Goal: Task Accomplishment & Management: Use online tool/utility

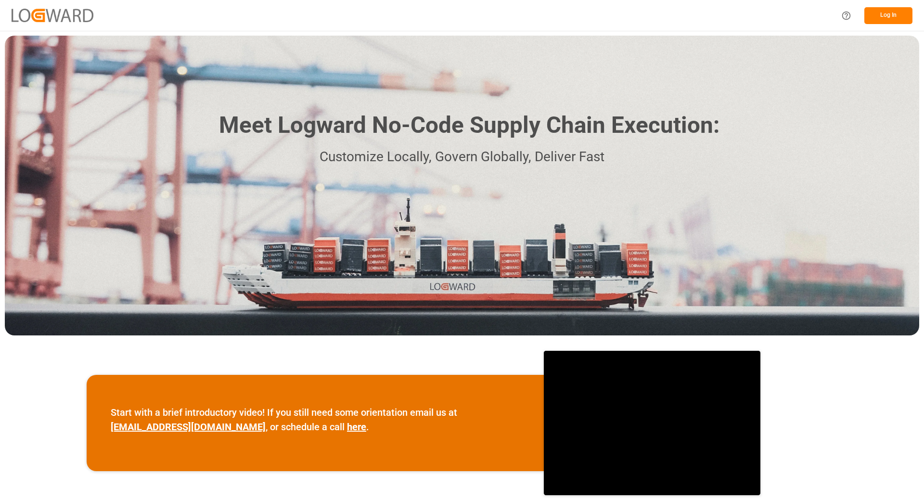
click at [885, 14] on button "Log In" at bounding box center [888, 15] width 48 height 17
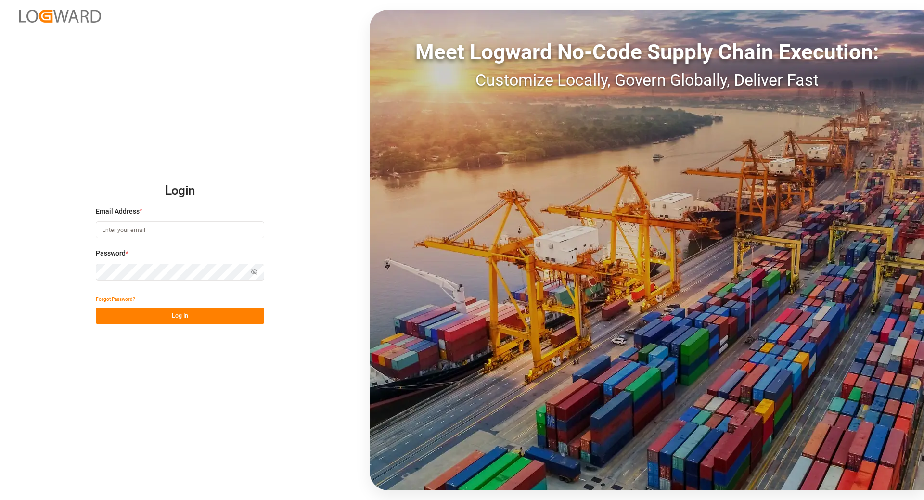
type input "[EMAIL_ADDRESS][DOMAIN_NAME]"
click at [139, 315] on button "Log In" at bounding box center [180, 315] width 168 height 17
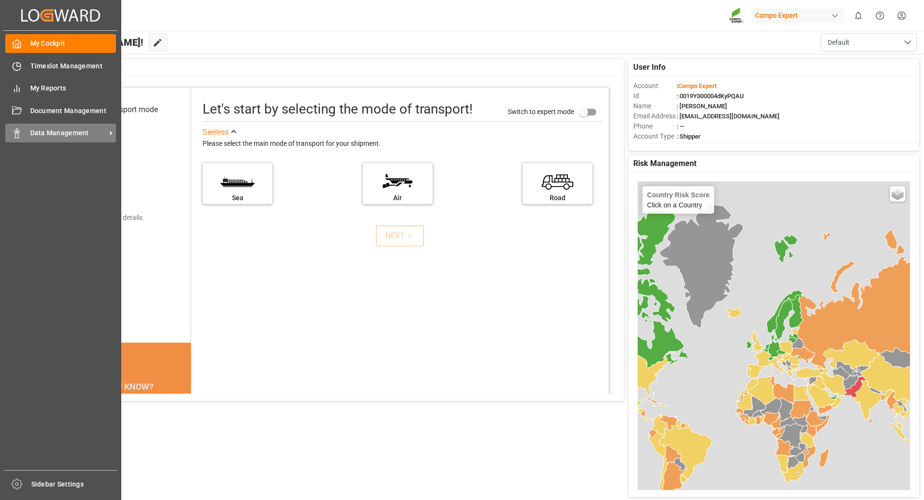
click at [31, 135] on span "Data Management" at bounding box center [68, 133] width 76 height 10
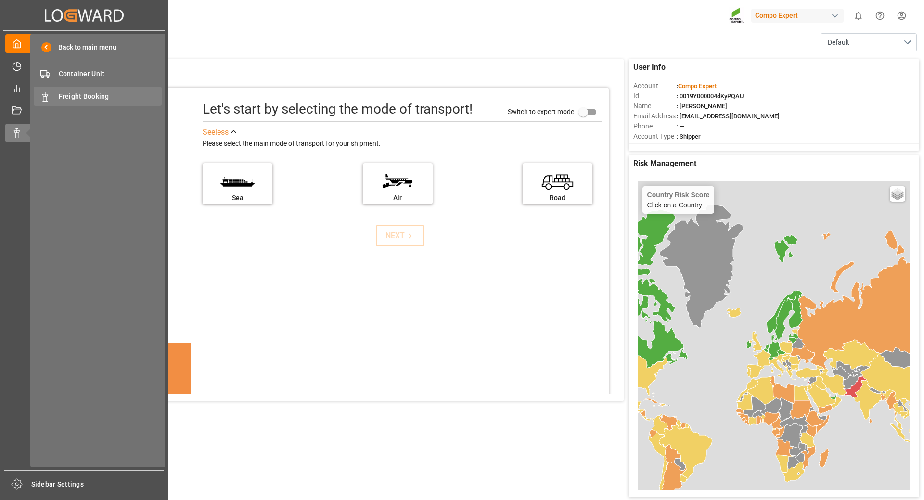
click at [78, 99] on span "Freight Booking" at bounding box center [110, 96] width 103 height 10
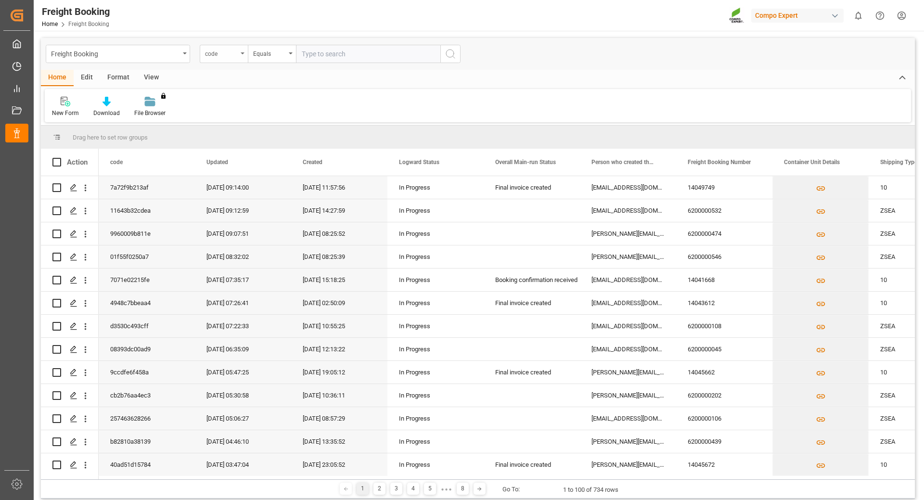
click at [242, 56] on div "code" at bounding box center [224, 54] width 48 height 18
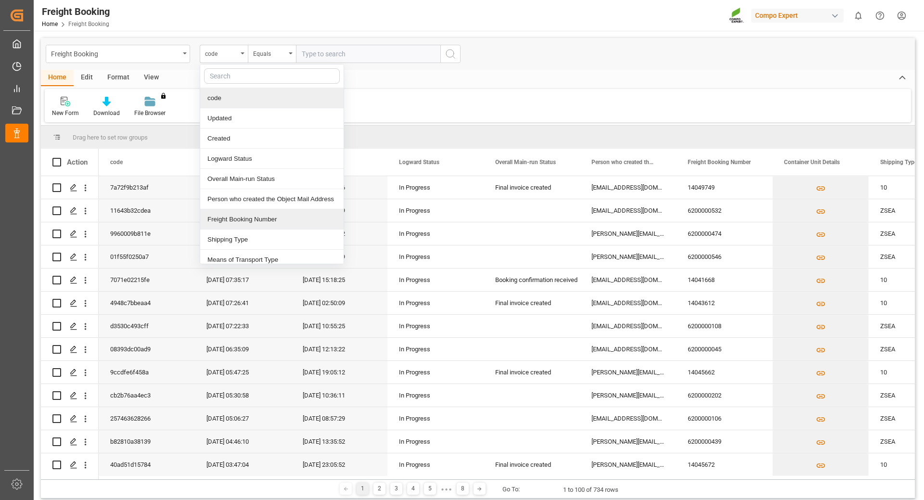
click at [227, 219] on div "Freight Booking Number" at bounding box center [271, 219] width 143 height 20
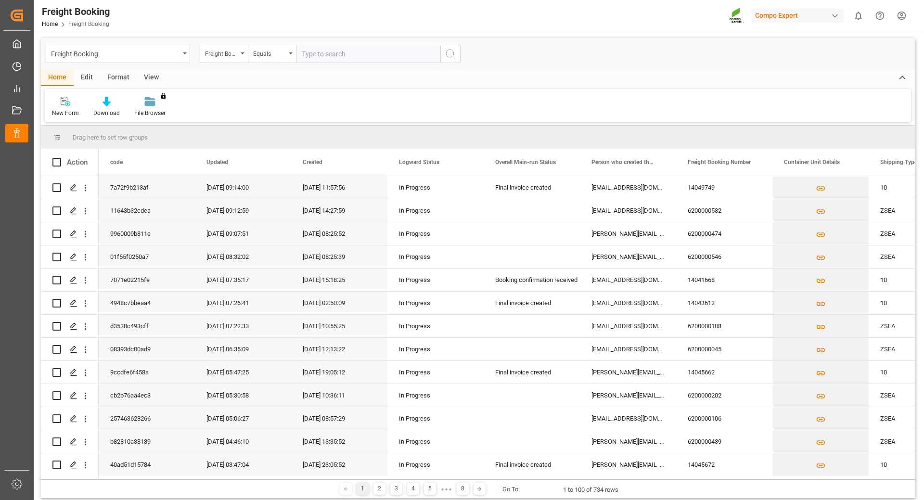
click at [359, 57] on input "text" at bounding box center [368, 54] width 144 height 18
type input "6200000387"
click at [454, 51] on icon "search button" at bounding box center [450, 54] width 12 height 12
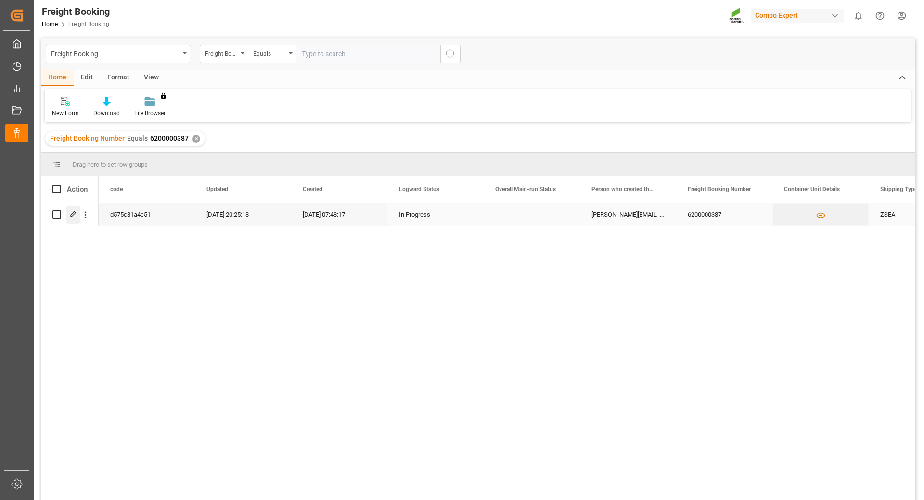
click at [75, 217] on icon "Press SPACE to select this row." at bounding box center [74, 215] width 8 height 8
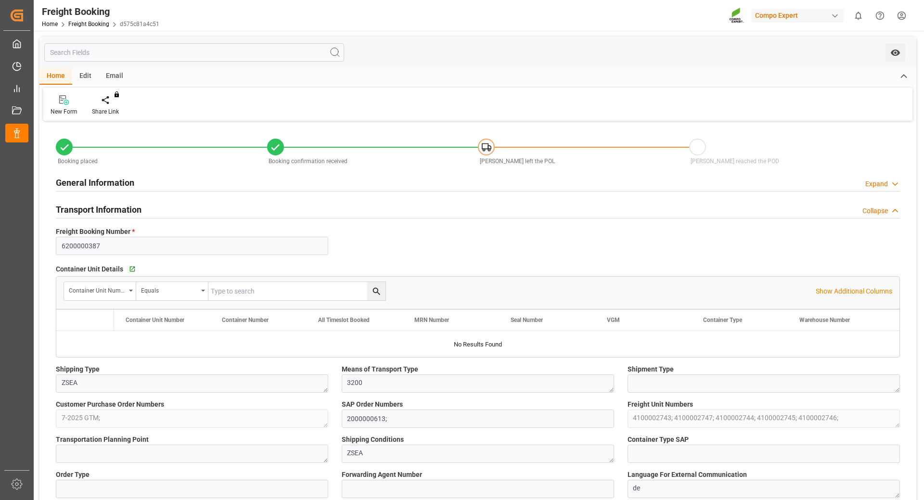
type input "MSC"
type input "Mediterranean Shipping Company"
type input "9974486"
type input "BEANR"
type input "GTPBR"
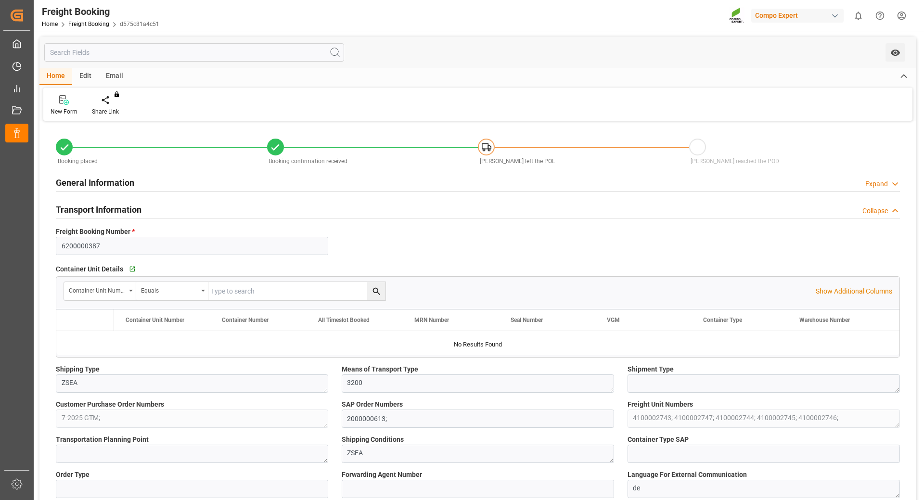
type input "0"
type input "261560"
type input "[DATE] 01:00"
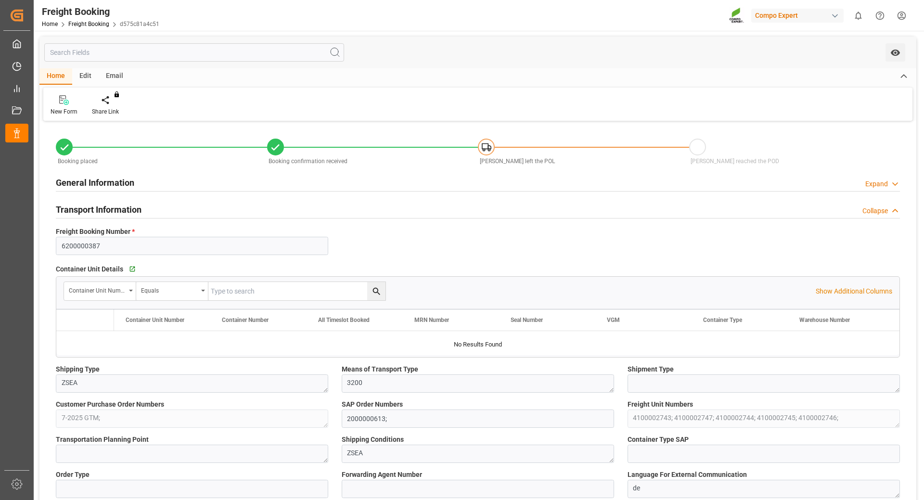
type input "[DATE] 07:48"
type input "[DATE] 17:55"
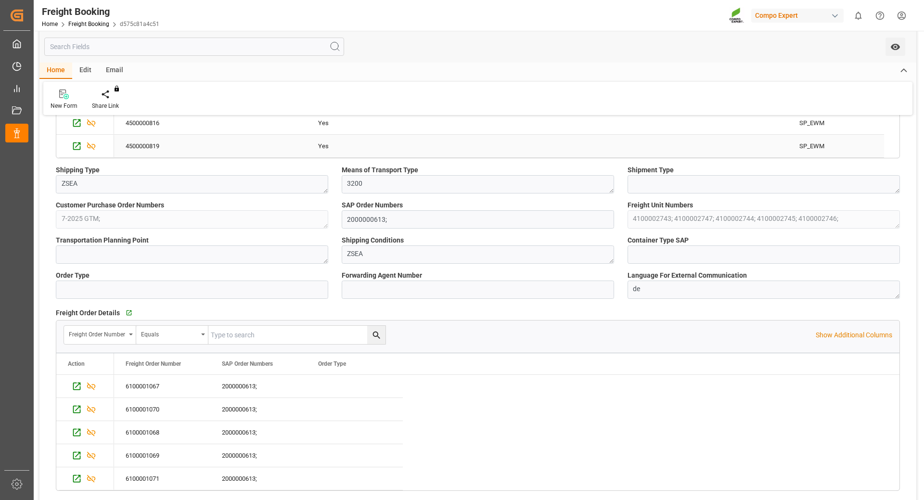
scroll to position [481, 0]
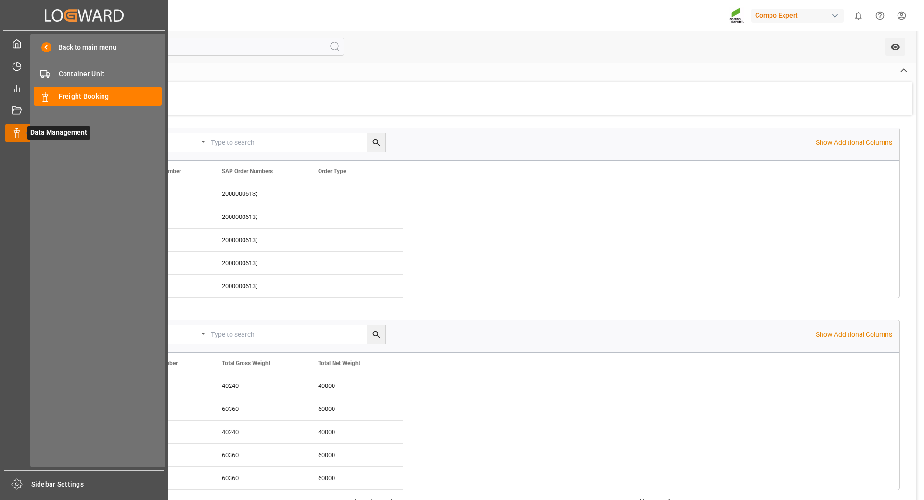
click at [14, 128] on div at bounding box center [13, 133] width 16 height 10
click at [66, 95] on span "Freight Booking" at bounding box center [110, 96] width 103 height 10
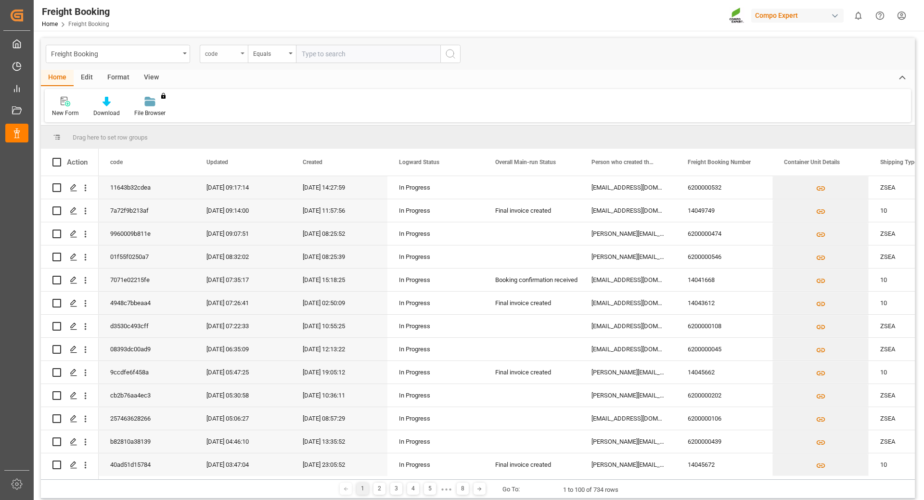
click at [240, 56] on div "code" at bounding box center [224, 54] width 48 height 18
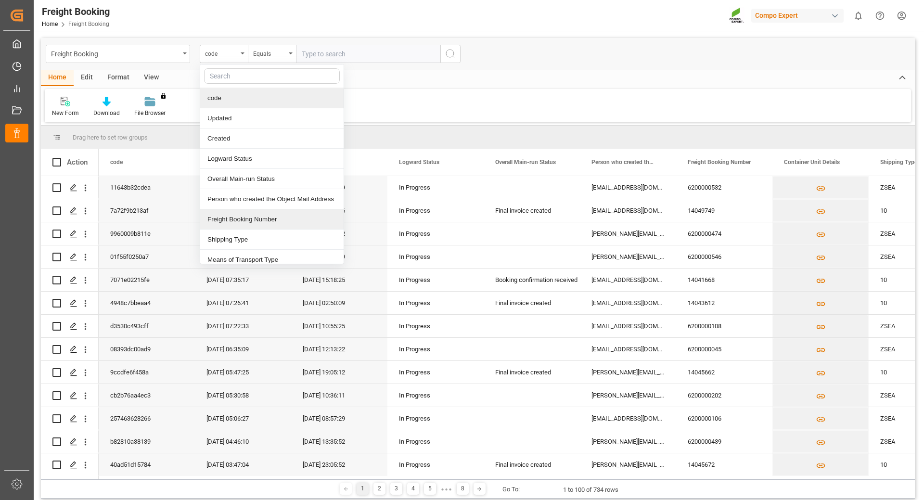
click at [219, 223] on div "Freight Booking Number" at bounding box center [271, 219] width 143 height 20
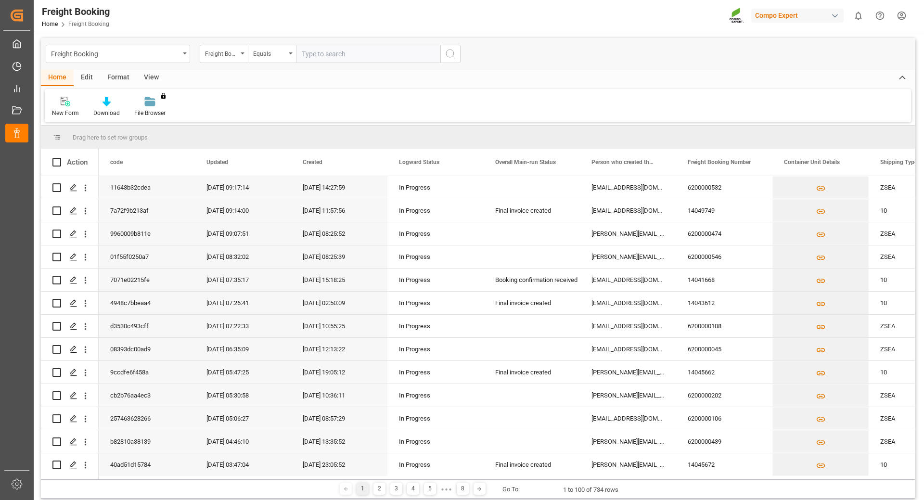
click at [317, 56] on input "text" at bounding box center [368, 54] width 144 height 18
type input "6200000388"
click at [455, 54] on icon "search button" at bounding box center [450, 54] width 12 height 12
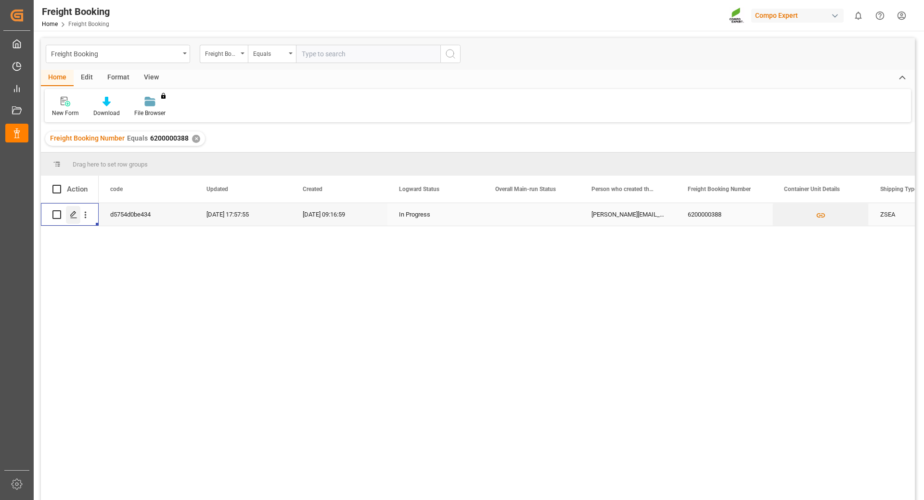
click at [72, 216] on polygon "Press SPACE to select this row." at bounding box center [73, 214] width 5 height 5
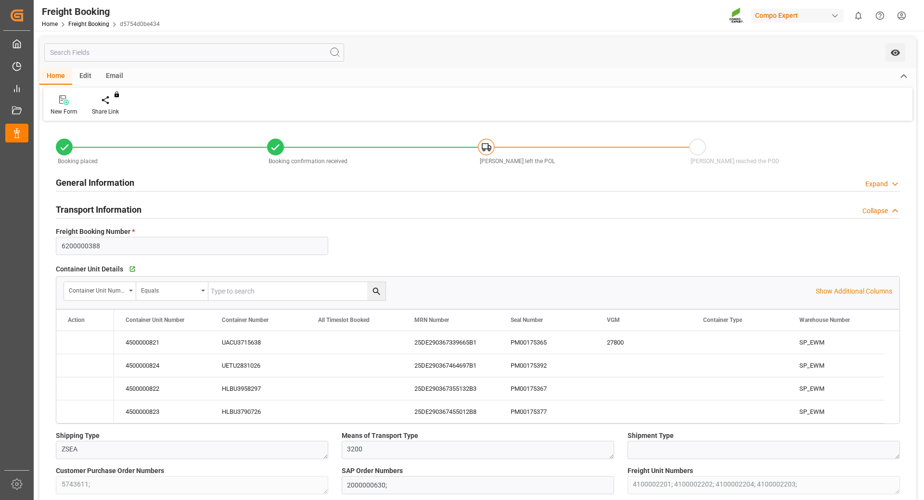
type input "Hapag [PERSON_NAME]"
type input "Hapag [PERSON_NAME] Aktiengesellschaft"
type input "9729116"
type input "BEANR"
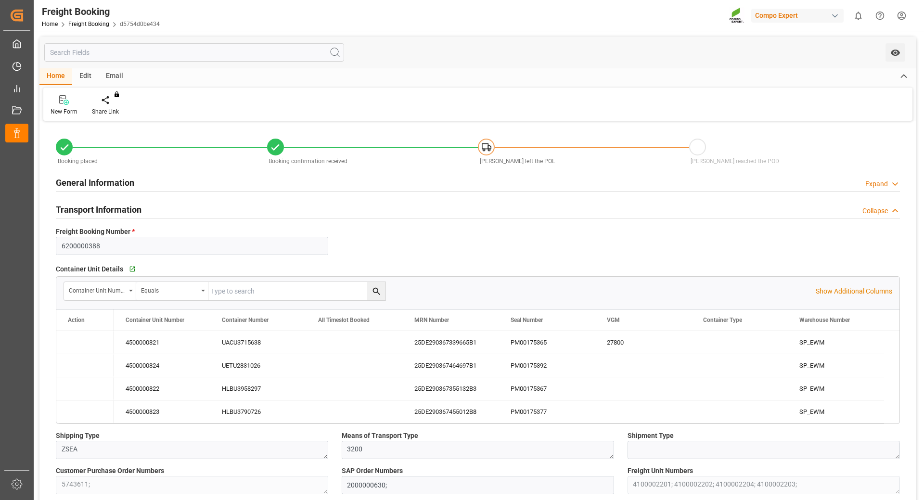
type input "CLSAI"
type input "0"
type input "261690"
type input "[DATE] 01:00"
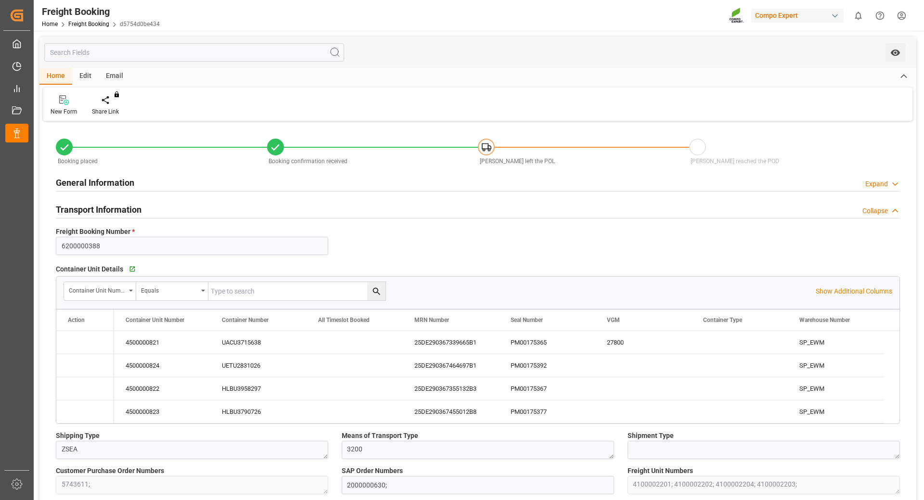
type input "[DATE] 06:00"
type input "[DATE] 22:00"
type input "[DATE] 23:00"
type input "[DATE] 09:17"
type input "[DATE] 09:18"
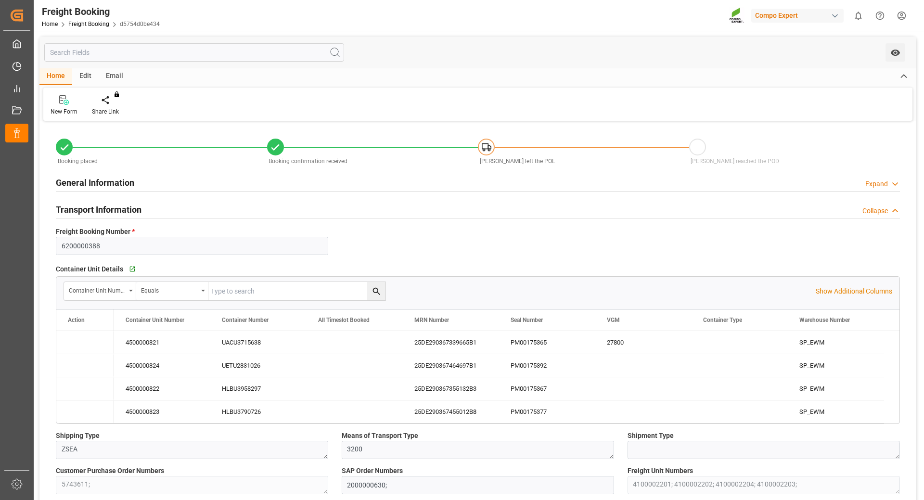
type input "[DATE] 09:18"
type input "[DATE] 15:30"
type input "[DATE] 12:39"
click at [520, 346] on div "PM00175365" at bounding box center [547, 342] width 96 height 23
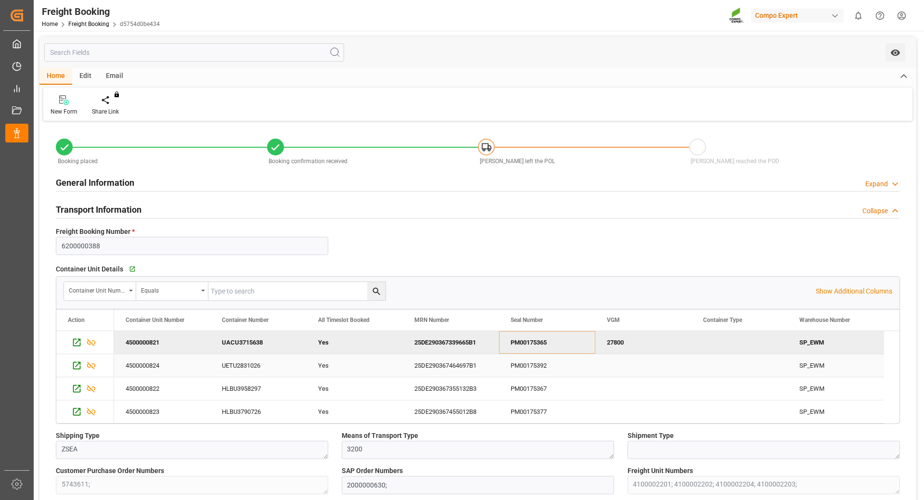
click at [507, 370] on div "PM00175392" at bounding box center [547, 365] width 96 height 23
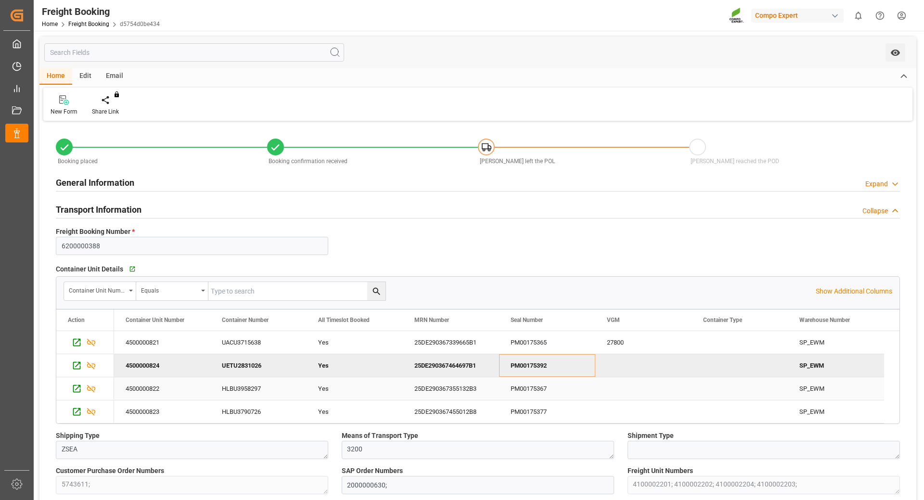
click at [515, 389] on div "PM00175367" at bounding box center [547, 388] width 96 height 23
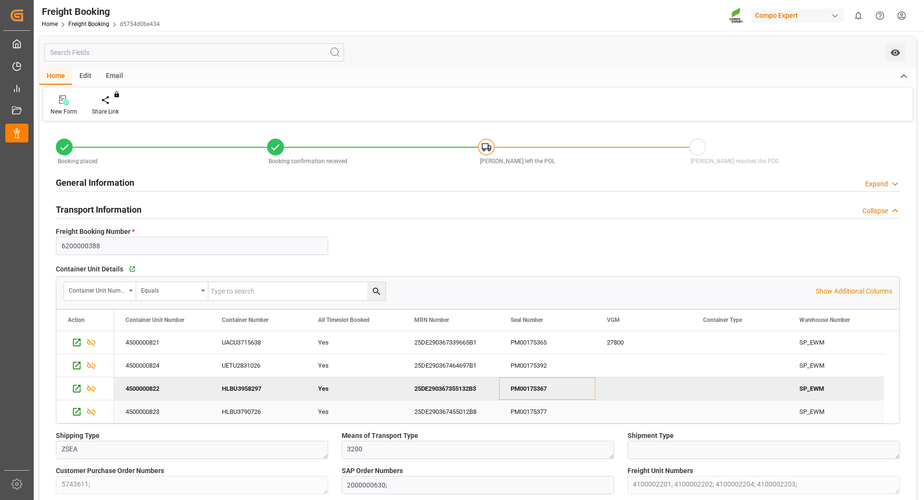
click at [523, 414] on div "PM00175377" at bounding box center [547, 411] width 96 height 23
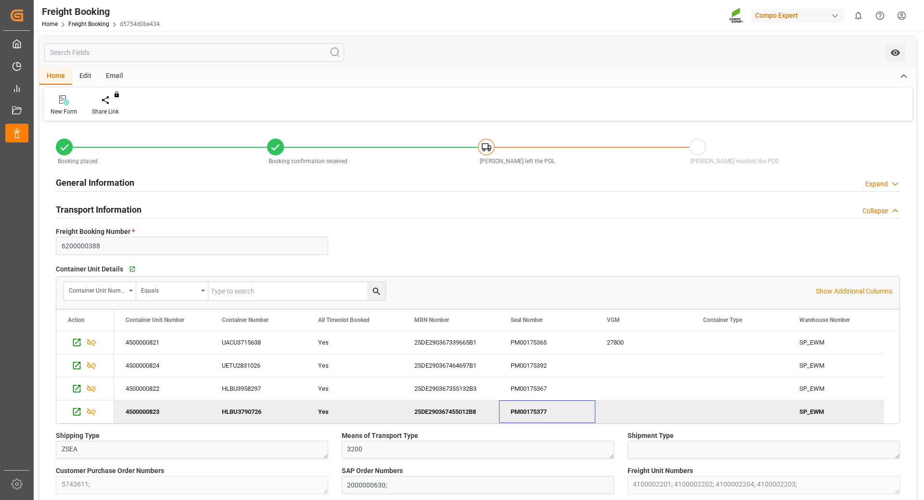
click at [523, 414] on div "PM00175377" at bounding box center [547, 411] width 96 height 23
click at [447, 344] on div "25DE290367339665B1" at bounding box center [451, 342] width 96 height 23
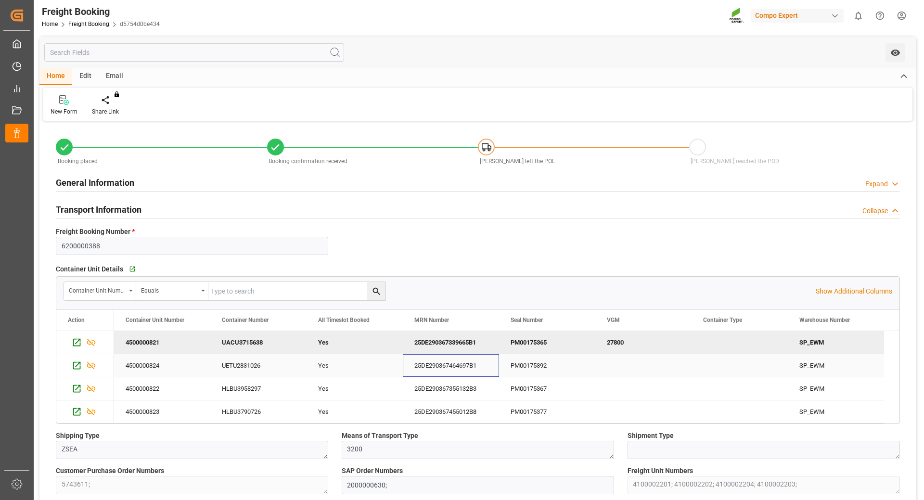
click at [469, 370] on div "25DE290367464697B1" at bounding box center [451, 365] width 96 height 23
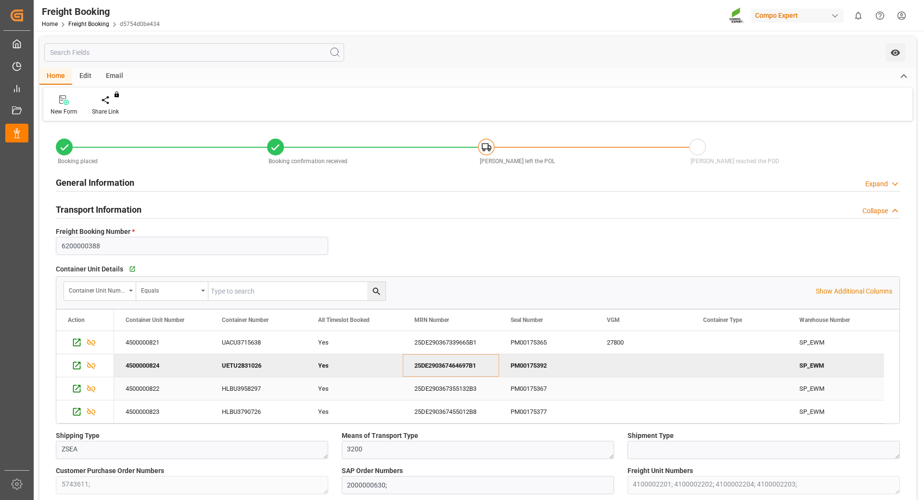
click at [456, 393] on div "25DE290367355132B3" at bounding box center [451, 388] width 96 height 23
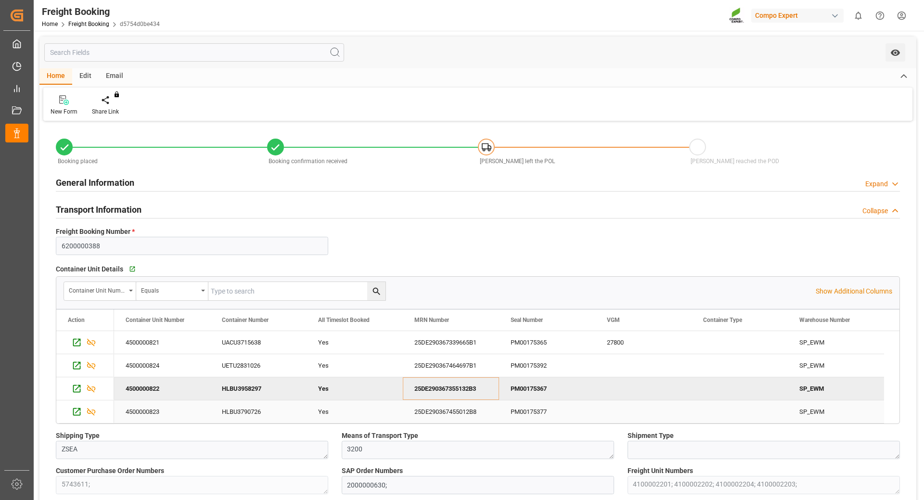
click at [454, 409] on div "25DE290367455012B8" at bounding box center [451, 411] width 96 height 23
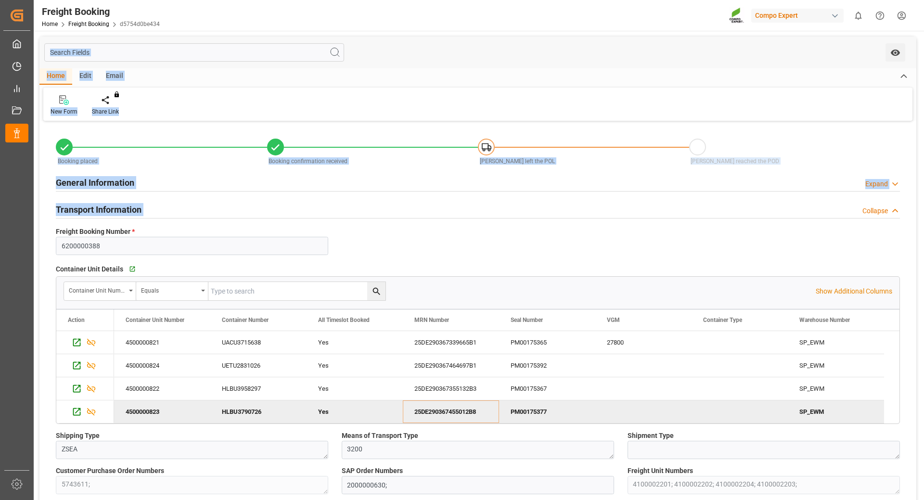
drag, startPoint x: 89, startPoint y: 60, endPoint x: 765, endPoint y: 197, distance: 690.1
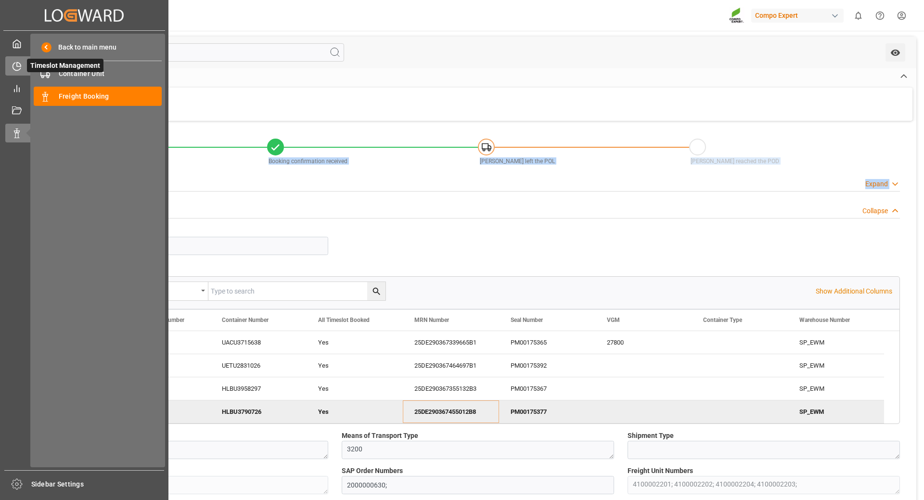
click at [17, 66] on icon at bounding box center [19, 65] width 4 height 4
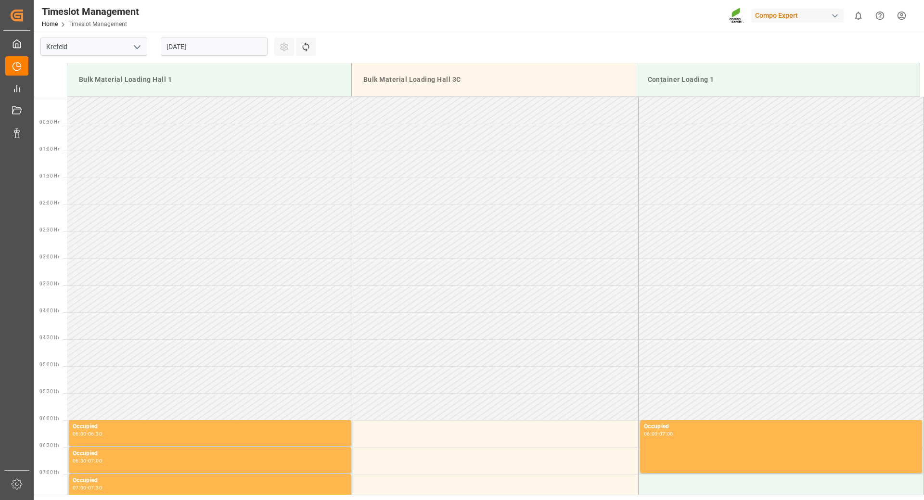
scroll to position [479, 0]
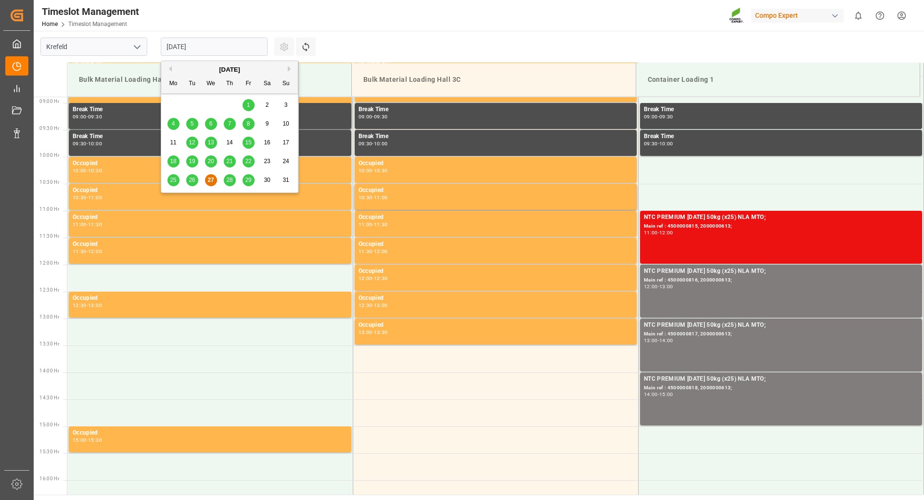
click at [217, 48] on input "[DATE]" at bounding box center [214, 47] width 107 height 18
click at [285, 69] on div "[DATE]" at bounding box center [229, 70] width 137 height 10
click at [287, 68] on div "[DATE]" at bounding box center [229, 70] width 137 height 10
click at [289, 68] on button "Next Month" at bounding box center [291, 69] width 6 height 6
click at [230, 51] on input "[DATE]" at bounding box center [214, 47] width 107 height 18
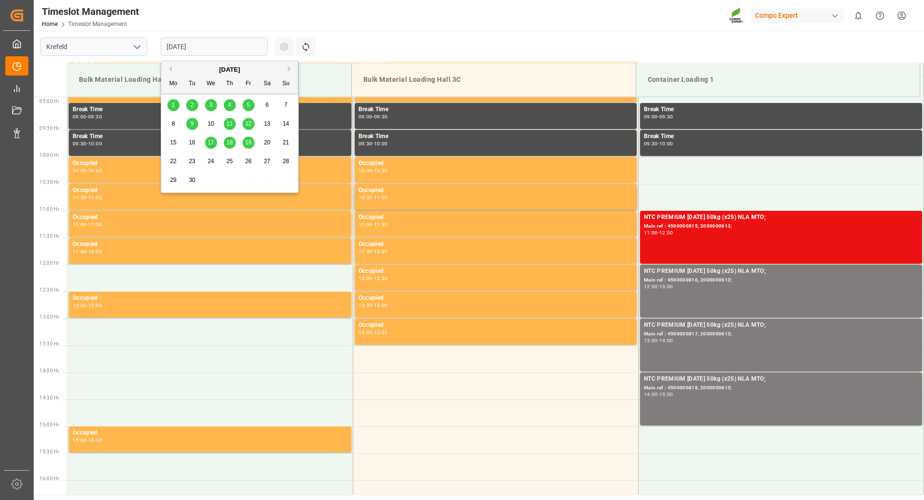
click at [290, 70] on button "Next Month" at bounding box center [291, 69] width 6 height 6
click at [170, 70] on button "Previous Month" at bounding box center [169, 69] width 6 height 6
click at [173, 123] on span "8" at bounding box center [173, 123] width 3 height 7
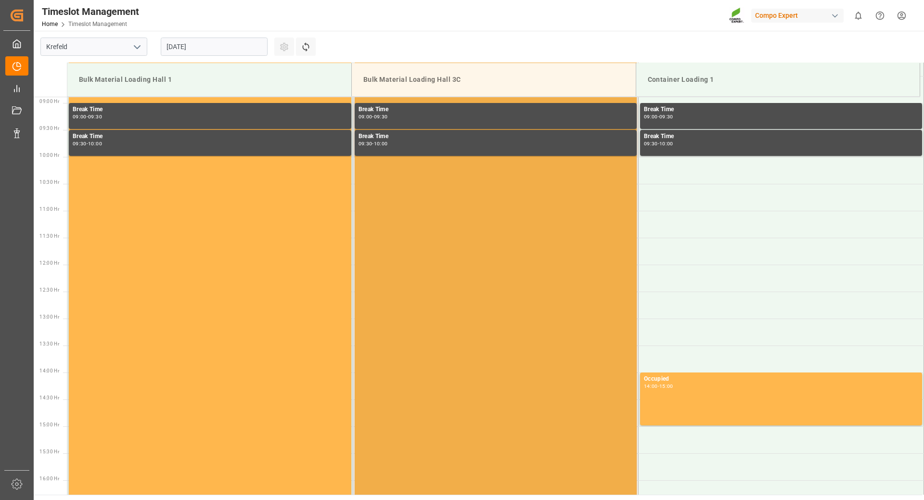
scroll to position [719, 0]
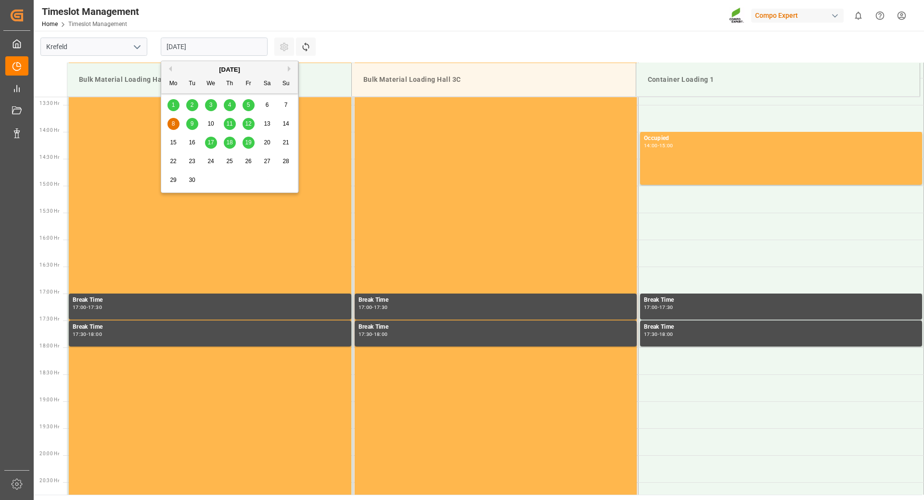
drag, startPoint x: 215, startPoint y: 42, endPoint x: 227, endPoint y: 57, distance: 18.9
click at [216, 43] on input "[DATE]" at bounding box center [214, 47] width 107 height 18
click at [198, 122] on div "9" at bounding box center [192, 124] width 12 height 12
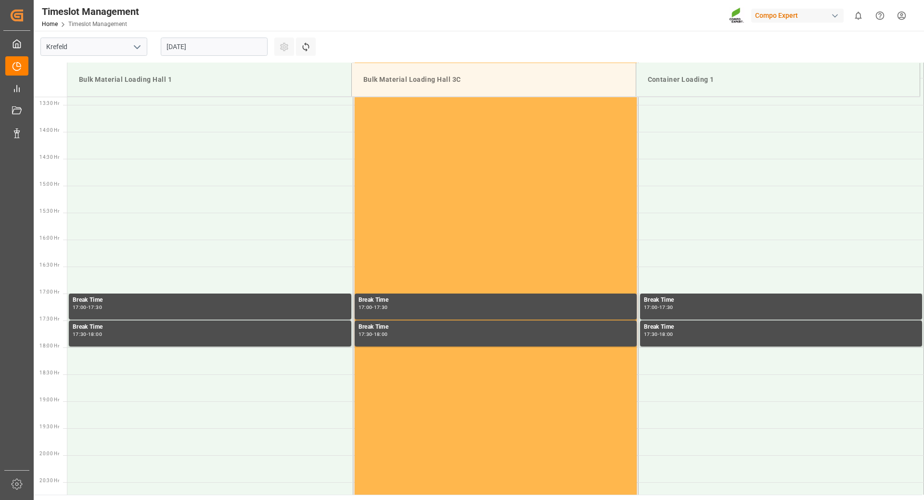
click at [227, 47] on input "[DATE]" at bounding box center [214, 47] width 107 height 18
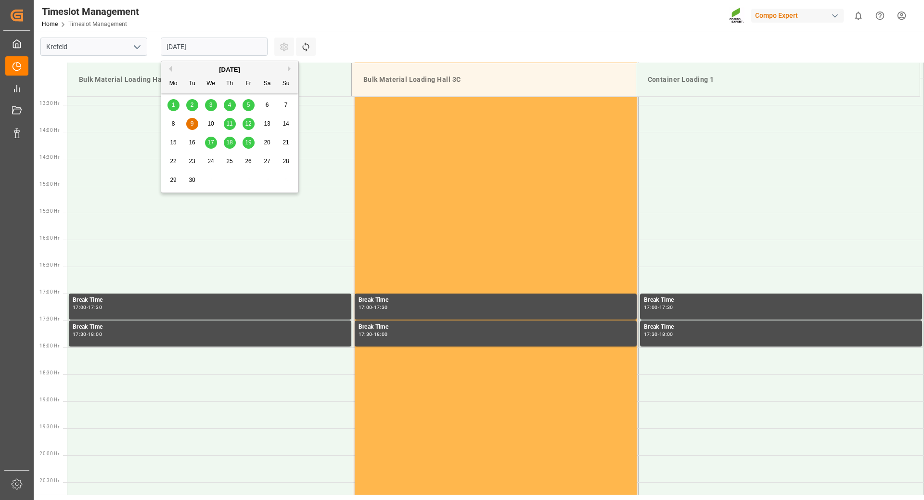
click at [177, 141] on div "15" at bounding box center [173, 143] width 12 height 12
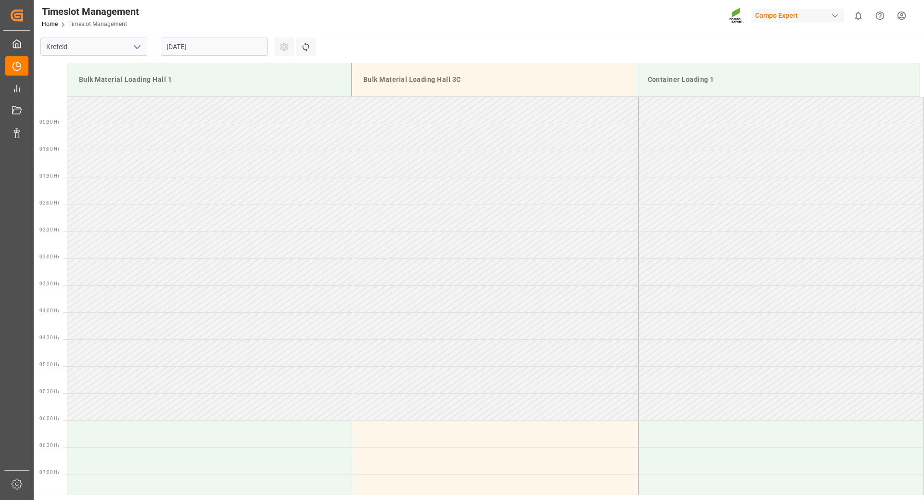
scroll to position [479, 0]
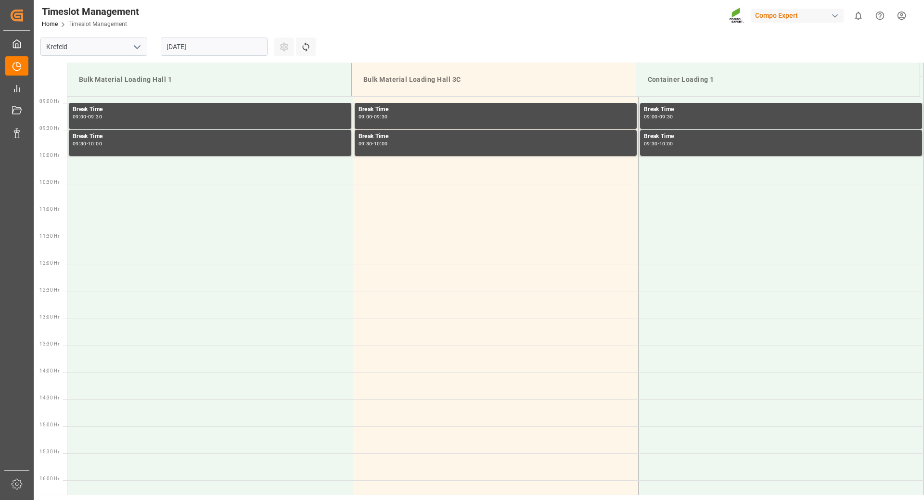
click at [236, 47] on input "[DATE]" at bounding box center [214, 47] width 107 height 18
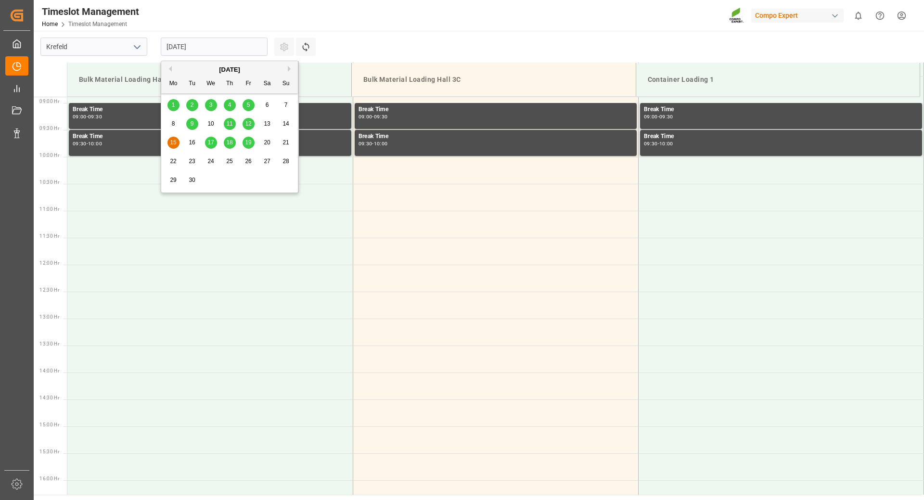
click at [169, 122] on div "8" at bounding box center [173, 124] width 12 height 12
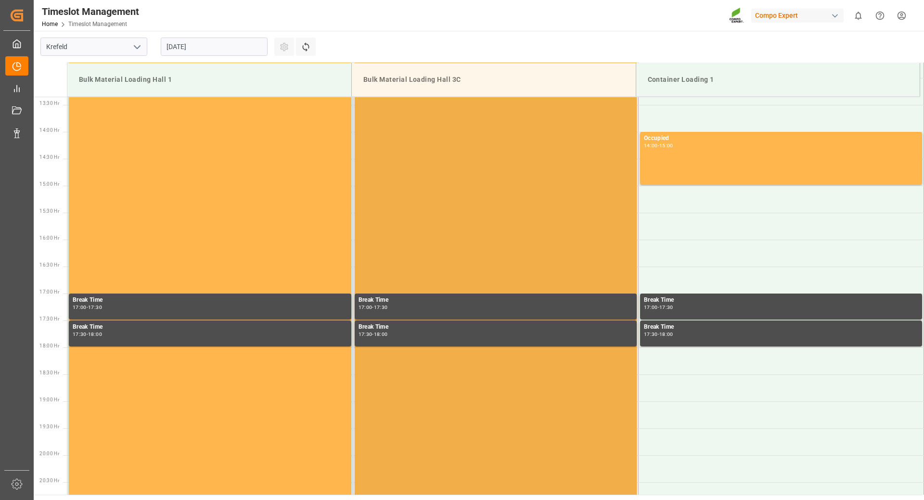
scroll to position [815, 0]
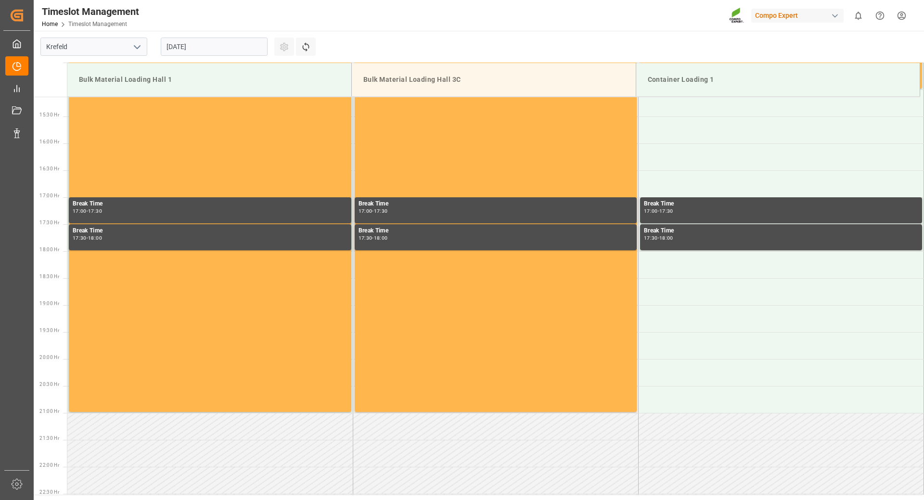
click at [241, 40] on input "[DATE]" at bounding box center [214, 47] width 107 height 18
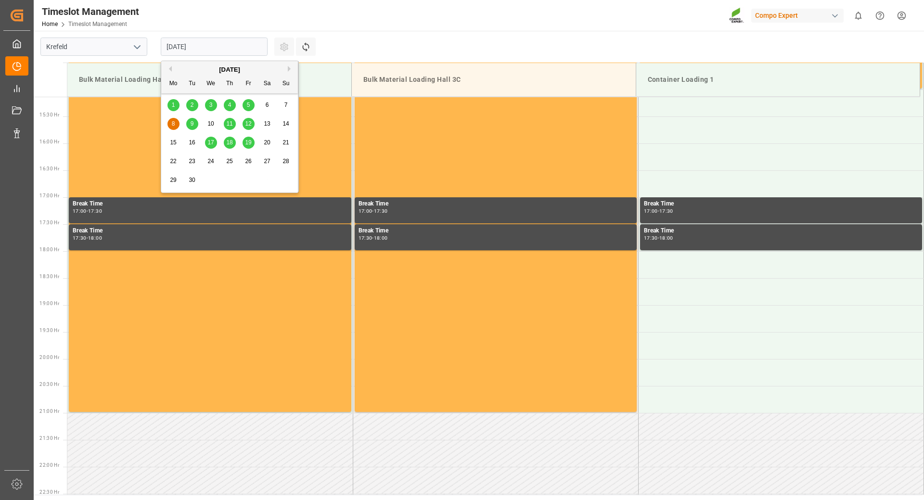
click at [249, 122] on span "12" at bounding box center [248, 123] width 6 height 7
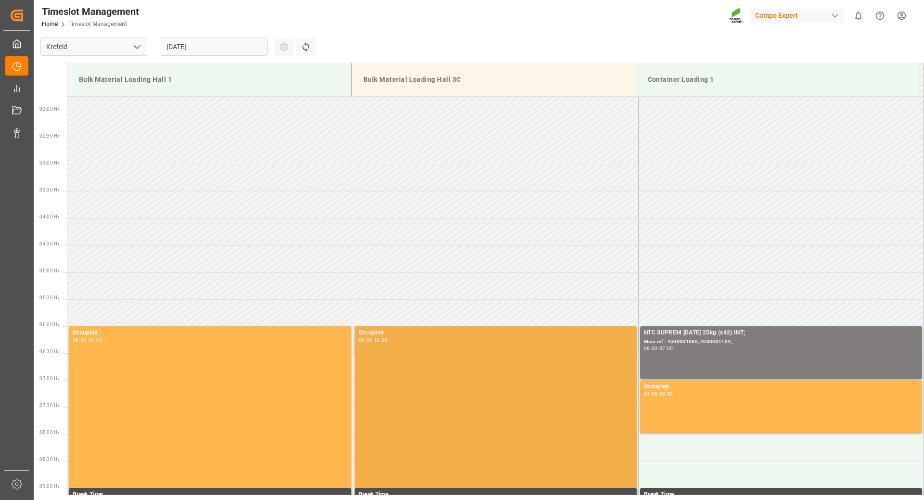
scroll to position [0, 0]
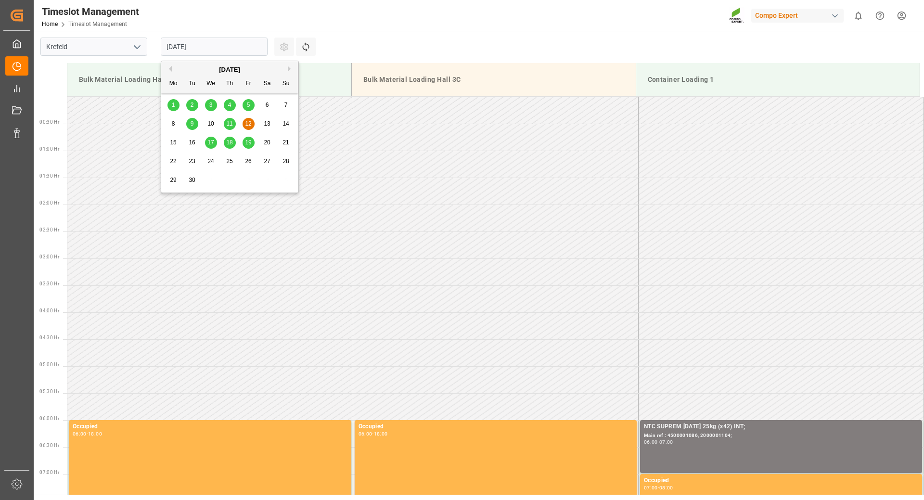
click at [246, 48] on input "[DATE]" at bounding box center [214, 47] width 107 height 18
click at [233, 127] on div "11" at bounding box center [230, 124] width 12 height 12
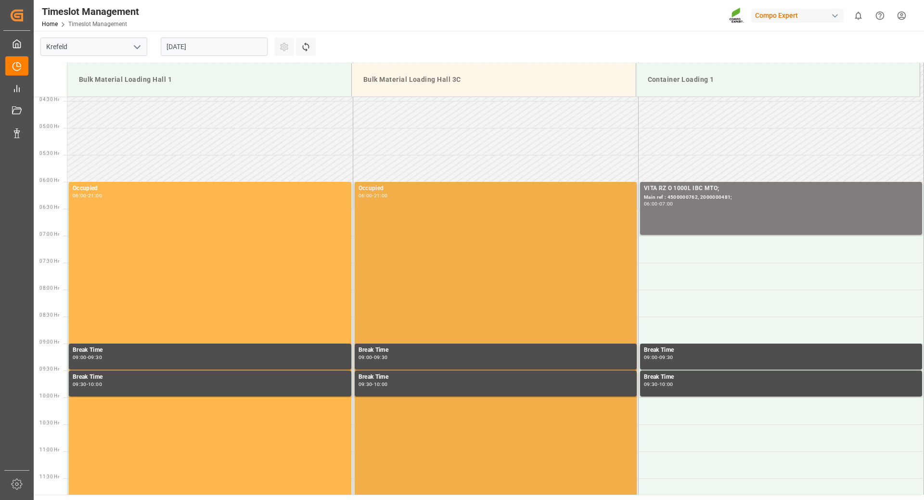
scroll to position [142, 0]
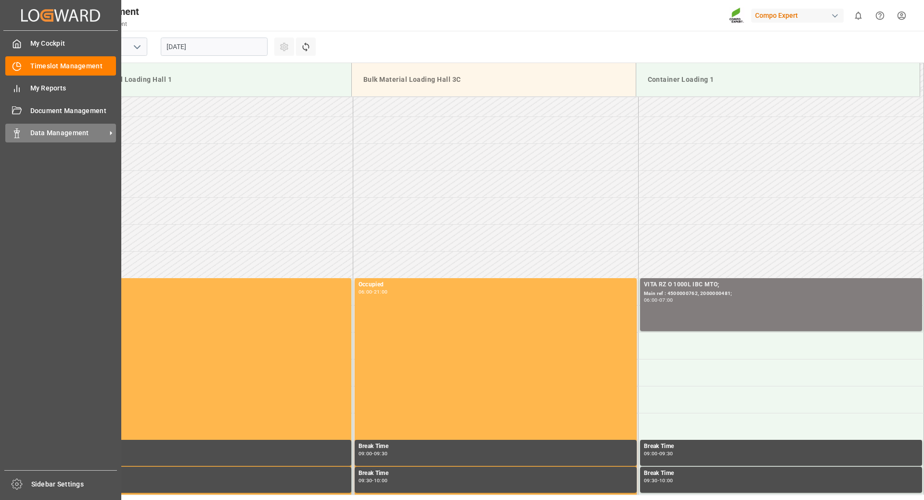
click at [20, 130] on icon at bounding box center [17, 133] width 10 height 10
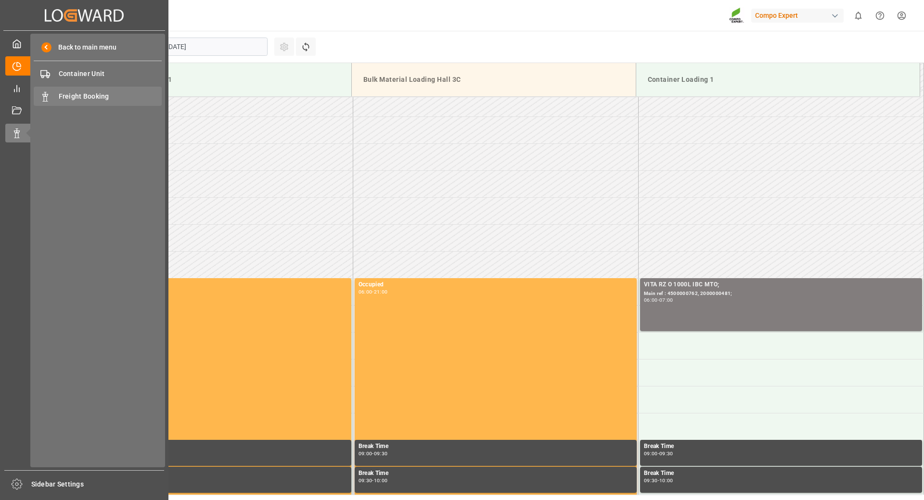
click at [88, 91] on span "Freight Booking" at bounding box center [110, 96] width 103 height 10
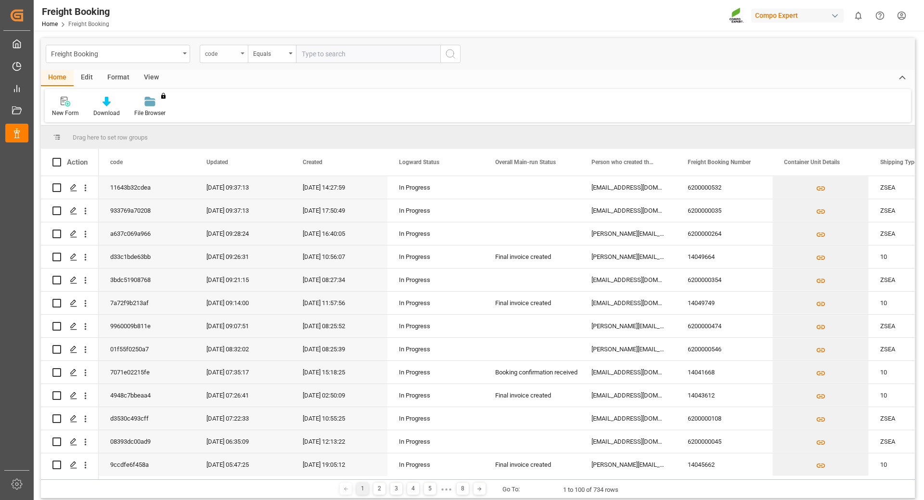
click at [243, 55] on div "code" at bounding box center [224, 54] width 48 height 18
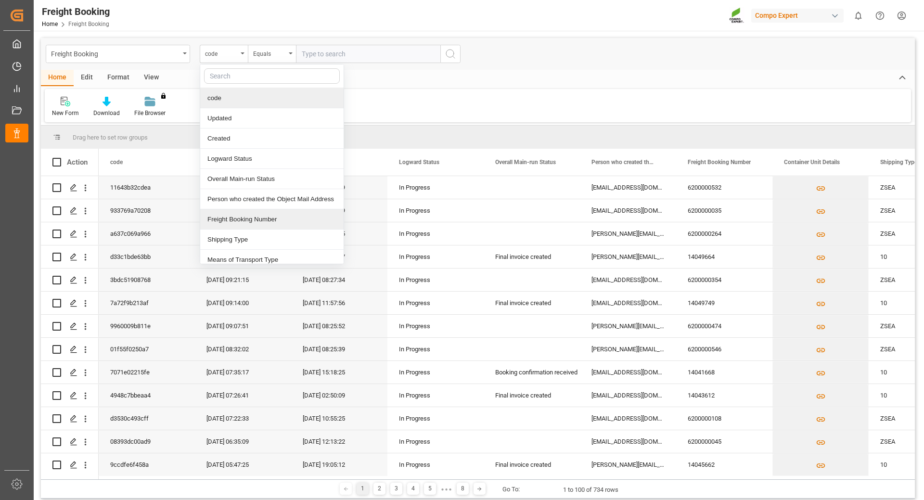
click at [224, 225] on div "Freight Booking Number" at bounding box center [271, 219] width 143 height 20
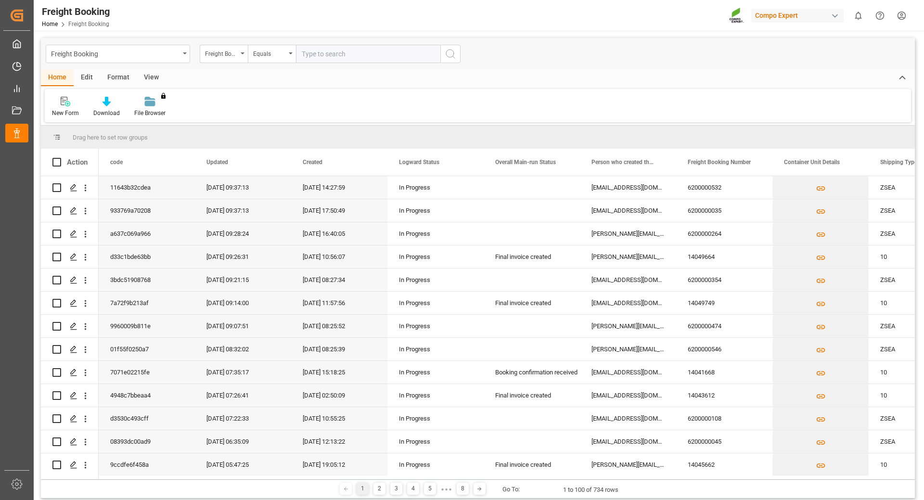
click at [338, 51] on input "text" at bounding box center [368, 54] width 144 height 18
type input "6200000388"
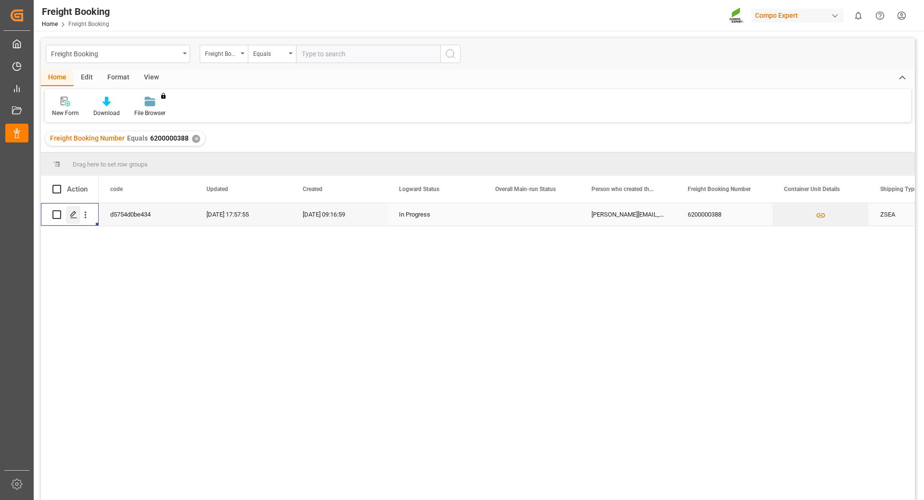
click at [68, 215] on div "Press SPACE to select this row." at bounding box center [73, 215] width 14 height 18
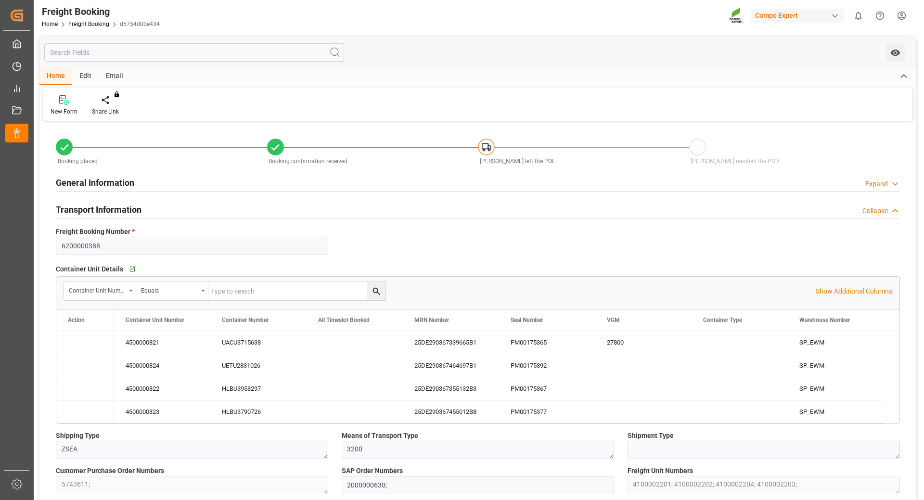
type input "Hapag [PERSON_NAME]"
type input "Hapag [PERSON_NAME] Aktiengesellschaft"
type input "9729116"
type input "BEANR"
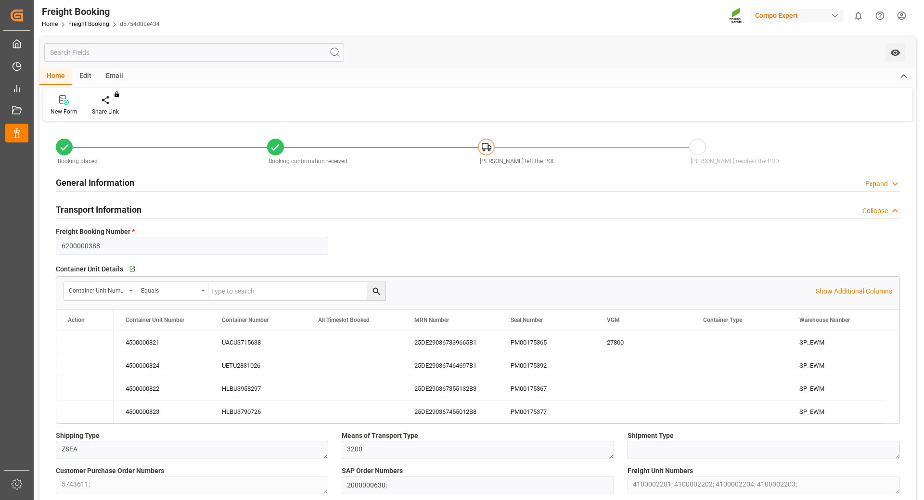
type input "CLSAI"
type input "0"
type input "261690"
type input "[DATE] 01:00"
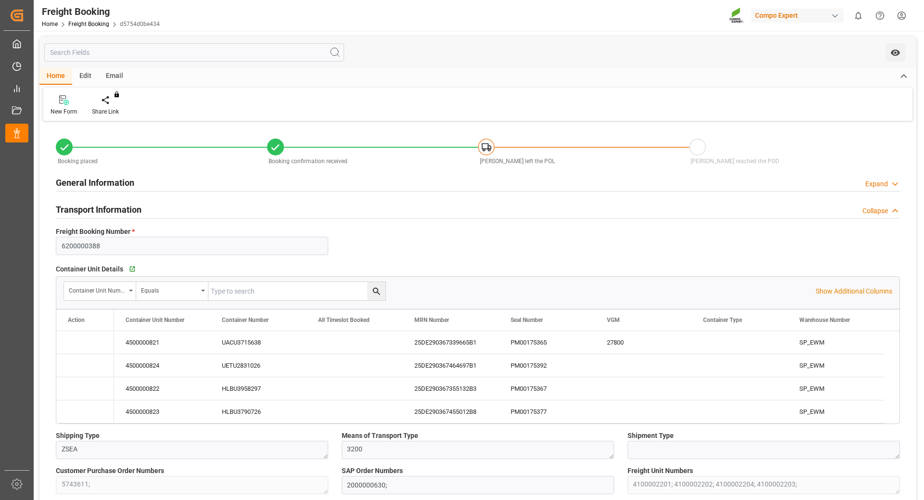
type input "[DATE] 06:00"
type input "[DATE] 22:00"
type input "[DATE] 23:00"
type input "[DATE] 09:17"
type input "[DATE] 09:18"
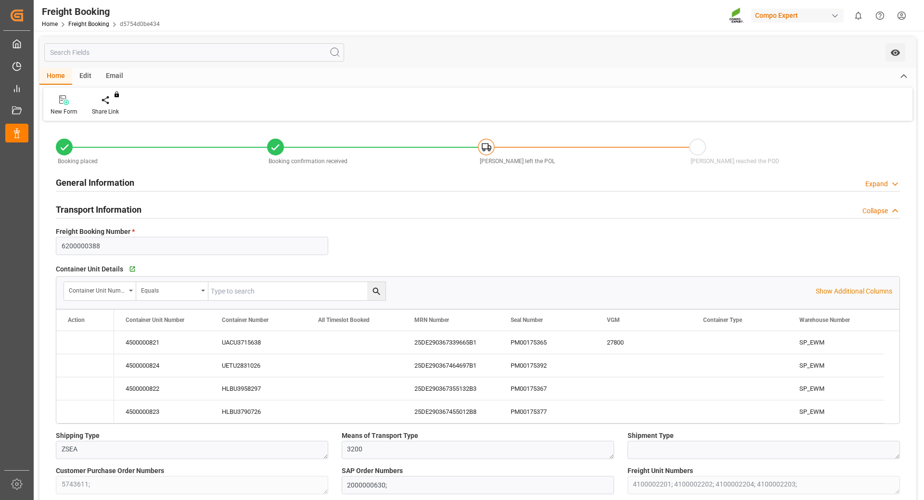
type input "[DATE] 09:18"
type input "[DATE] 15:30"
type input "[DATE] 12:39"
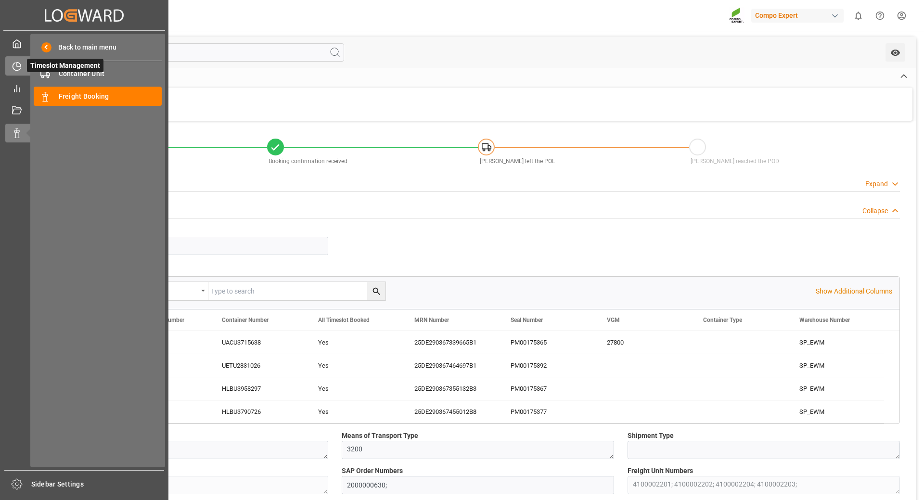
click at [17, 68] on icon at bounding box center [17, 67] width 10 height 10
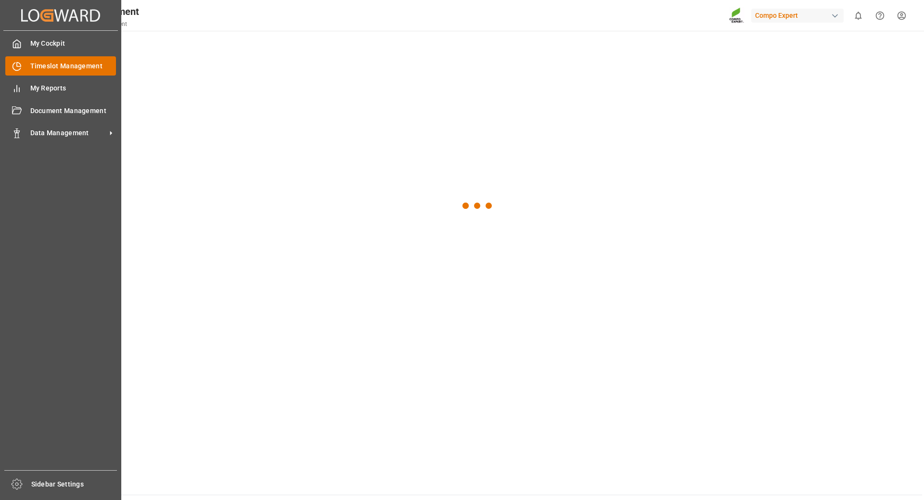
click at [73, 64] on span "Timeslot Management" at bounding box center [73, 66] width 86 height 10
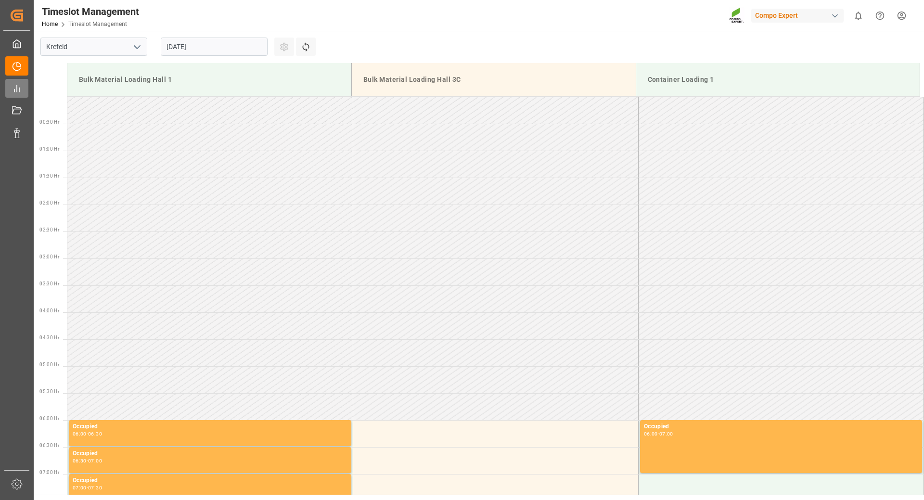
scroll to position [479, 0]
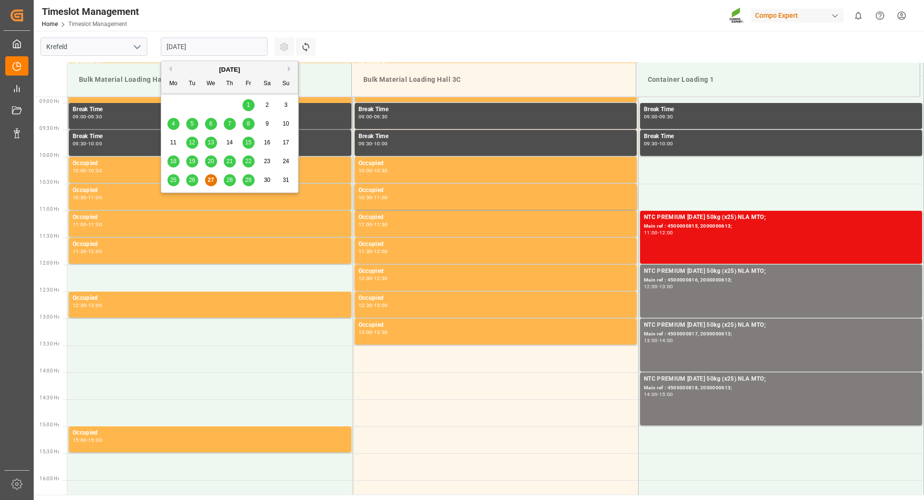
click at [213, 47] on input "[DATE]" at bounding box center [214, 47] width 107 height 18
click at [291, 68] on button "Next Month" at bounding box center [291, 69] width 6 height 6
click at [247, 103] on span "5" at bounding box center [248, 104] width 3 height 7
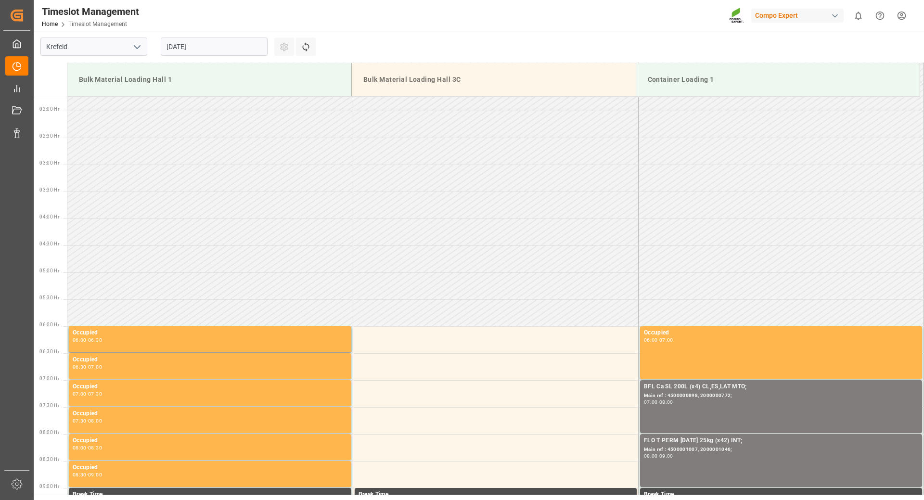
scroll to position [0, 0]
